Goal: Task Accomplishment & Management: Use online tool/utility

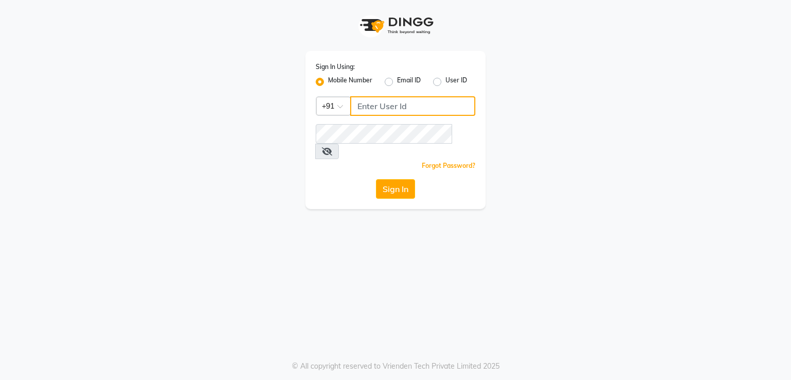
click at [382, 101] on input "Username" at bounding box center [412, 106] width 125 height 20
type input "9098478858"
click at [383, 179] on button "Sign In" at bounding box center [395, 189] width 39 height 20
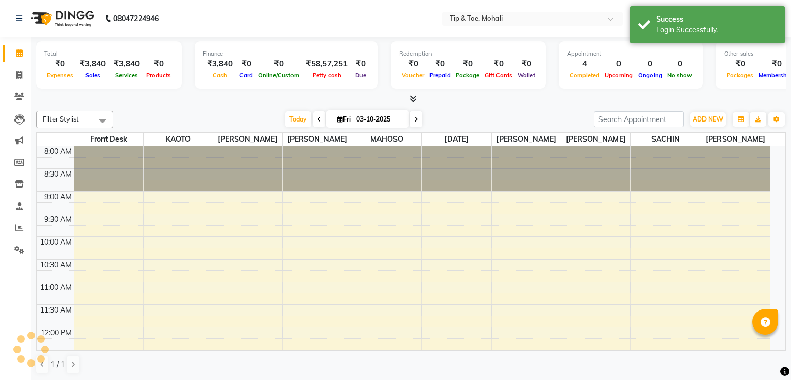
select select "en"
